Goal: Task Accomplishment & Management: Manage account settings

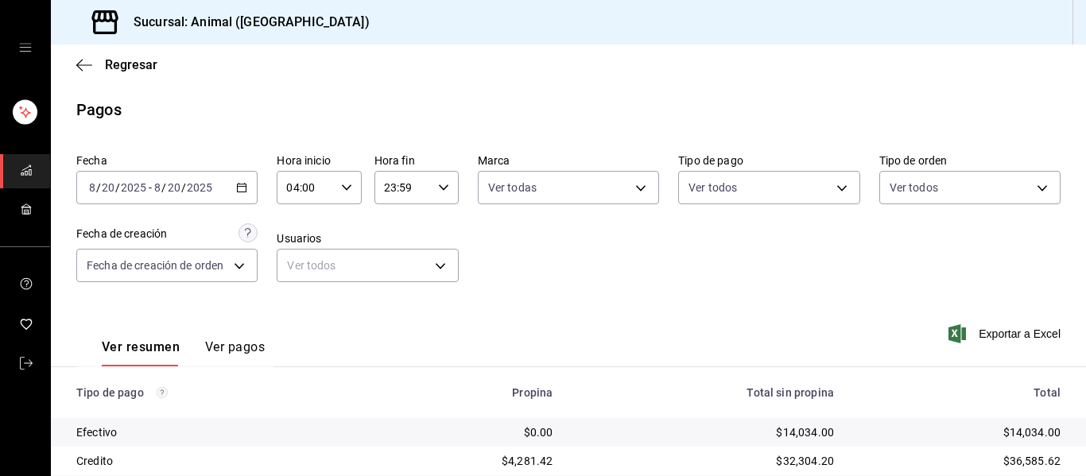
scroll to position [226, 0]
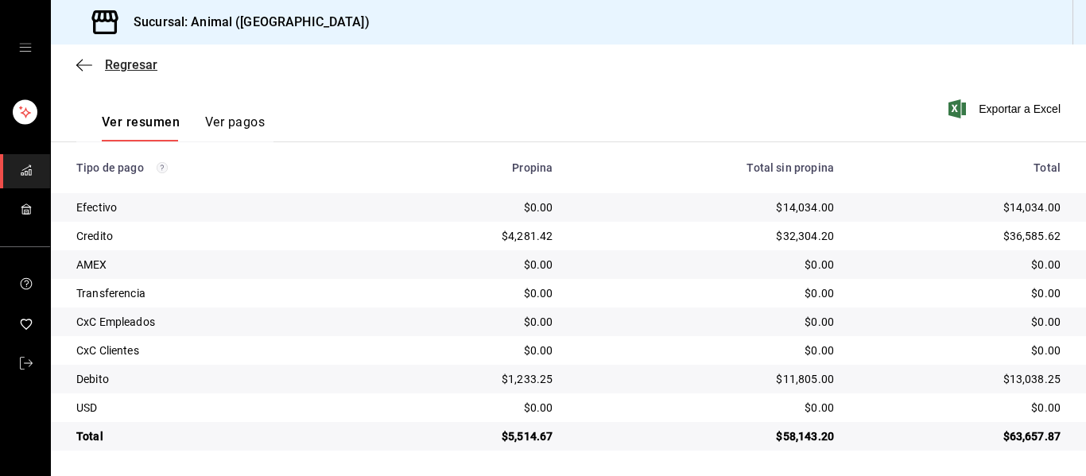
click at [83, 64] on icon "button" at bounding box center [84, 64] width 16 height 1
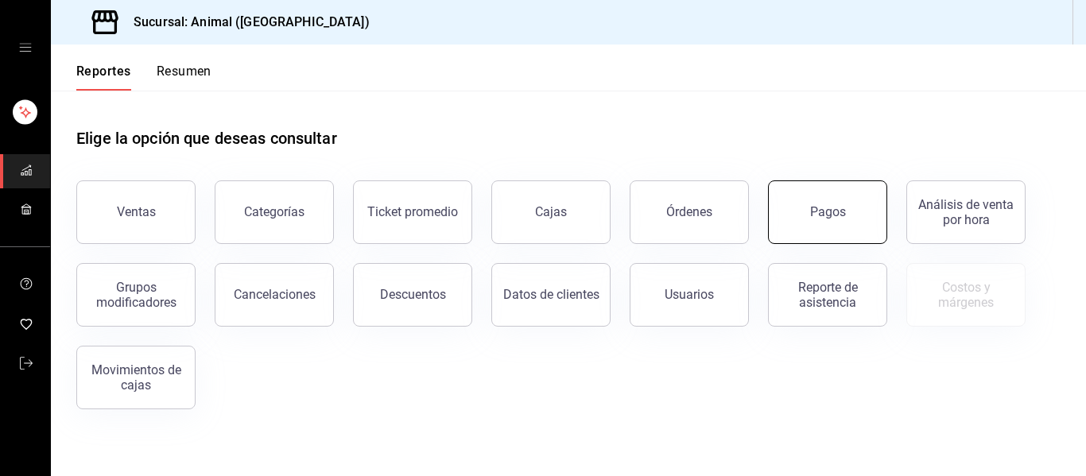
click at [819, 217] on div "Pagos" at bounding box center [828, 211] width 36 height 15
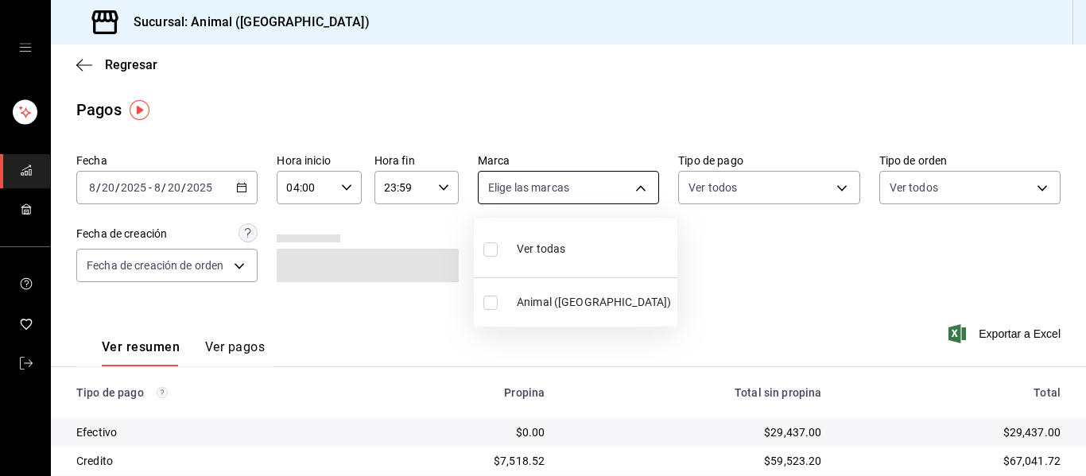
click at [635, 186] on body "Sucursal: Animal ([GEOGRAPHIC_DATA]) Regresar Pagos Fecha [DATE] [DATE] - [DATE…" at bounding box center [543, 238] width 1086 height 476
click at [597, 254] on li "Ver todas" at bounding box center [575, 247] width 203 height 47
type input "96838179-8fbb-4073-aae3-1789726318c8"
checkbox input "true"
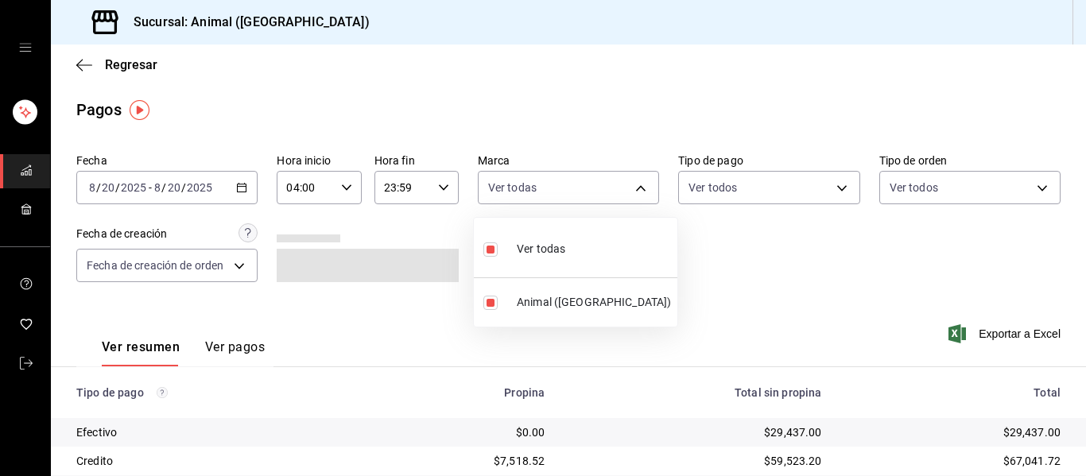
click at [766, 261] on div at bounding box center [543, 238] width 1086 height 476
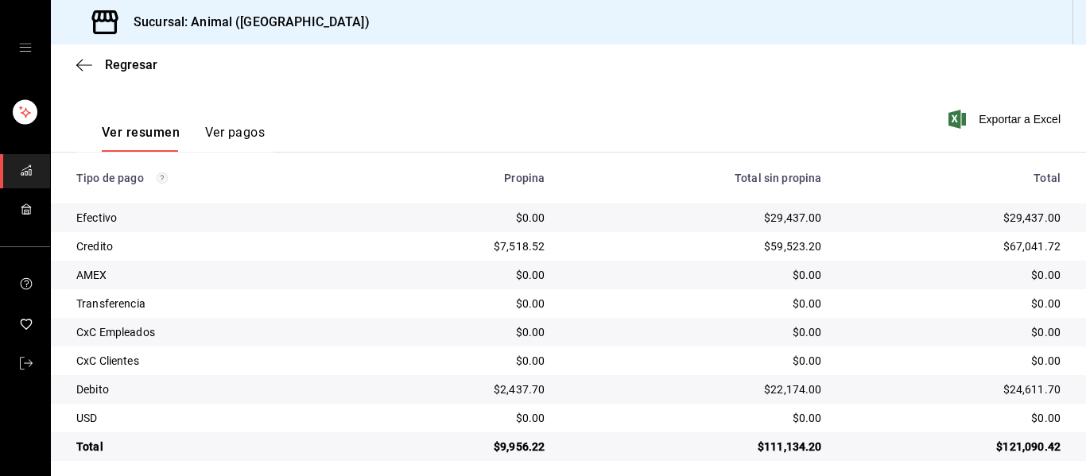
scroll to position [226, 0]
